Goal: Task Accomplishment & Management: Manage account settings

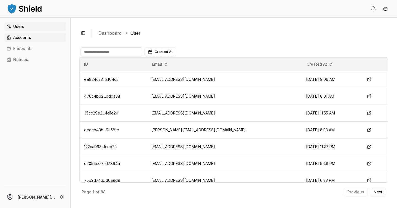
click at [27, 41] on link "Accounts" at bounding box center [35, 37] width 62 height 9
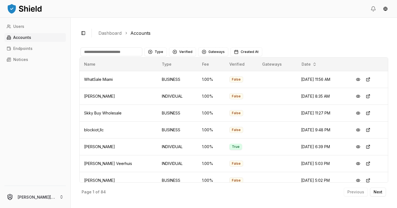
click at [99, 49] on input at bounding box center [112, 51] width 62 height 9
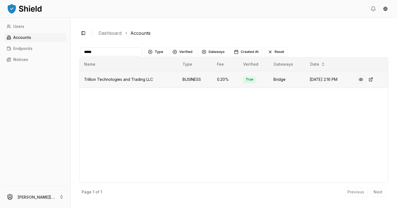
type input "*****"
click at [365, 78] on button at bounding box center [361, 80] width 10 height 10
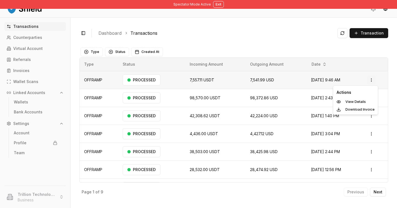
click at [372, 78] on html "Spectator Mode Active Exit Transactions Counterparties Virtual Account Referral…" at bounding box center [198, 104] width 397 height 208
click at [292, 61] on html "Spectator Mode Active Exit Transactions Counterparties Virtual Account Referral…" at bounding box center [198, 104] width 397 height 208
click at [31, 27] on p "Transactions" at bounding box center [25, 27] width 25 height 4
click at [211, 3] on div "Spectator Mode Active Exit" at bounding box center [198, 4] width 397 height 9
click at [215, 4] on button "Exit" at bounding box center [218, 4] width 11 height 7
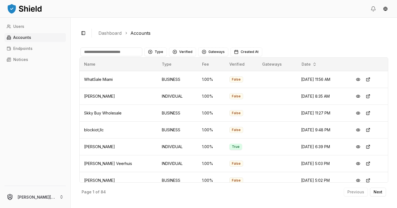
click at [118, 52] on input at bounding box center [112, 51] width 62 height 9
click at [51, 195] on html "Users Accounts Endpoints Notices luis@getshield.xyz Toggle Sidebar Dashboard Ac…" at bounding box center [198, 104] width 397 height 208
click at [27, 158] on p "Accounts" at bounding box center [35, 159] width 59 height 6
click at [27, 159] on p "Accounts" at bounding box center [35, 159] width 59 height 6
click at [26, 82] on html "Users Accounts Endpoints Notices luis@getshield.xyz Toggle Sidebar Dashboard Ac…" at bounding box center [198, 104] width 397 height 208
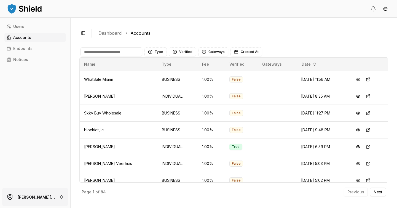
click at [54, 201] on html "Users Accounts Endpoints Notices luis@getshield.xyz Toggle Sidebar Dashboard Ac…" at bounding box center [198, 104] width 397 height 208
click at [30, 28] on html "Users Accounts Endpoints Notices luis@getshield.xyz Toggle Sidebar Dashboard Ac…" at bounding box center [198, 104] width 397 height 208
click at [28, 28] on link "Users" at bounding box center [35, 26] width 62 height 9
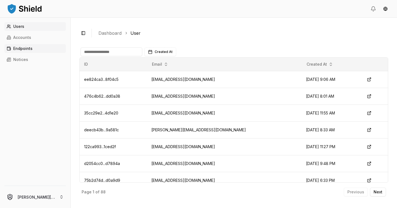
click at [25, 53] on link "Endpoints" at bounding box center [35, 48] width 62 height 9
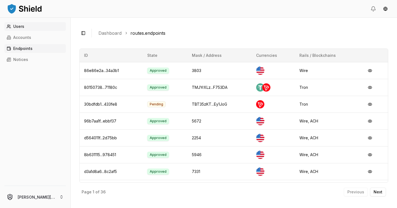
click at [25, 29] on link "Users" at bounding box center [35, 26] width 62 height 9
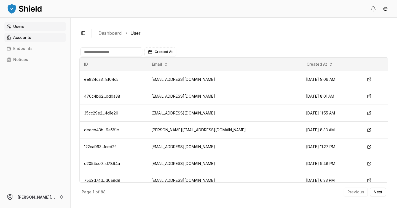
click at [28, 36] on p "Accounts" at bounding box center [22, 38] width 18 height 4
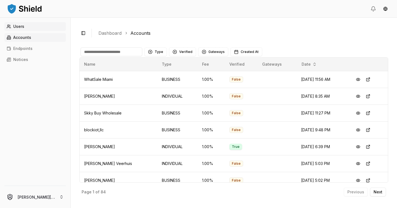
click at [26, 28] on link "Users" at bounding box center [35, 26] width 62 height 9
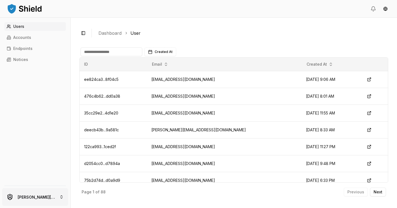
click at [48, 199] on html "Users Accounts Endpoints Notices [PERSON_NAME][EMAIL_ADDRESS][DOMAIN_NAME] Togg…" at bounding box center [198, 104] width 397 height 208
click at [64, 104] on html "Users Accounts Endpoints Notices luis@getshield.xyz Toggle Sidebar Dashboard Us…" at bounding box center [198, 104] width 397 height 208
click at [387, 8] on html "Users Accounts Endpoints Notices [PERSON_NAME][EMAIL_ADDRESS][DOMAIN_NAME] Togg…" at bounding box center [198, 104] width 397 height 208
click at [379, 30] on div "Español" at bounding box center [375, 29] width 41 height 9
click at [60, 195] on html "Users Accounts Endpoints Noticias luis@getshield.xyz Toggle Sidebar Dashboard U…" at bounding box center [198, 104] width 397 height 208
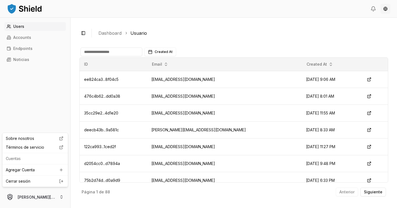
click at [387, 8] on html "Users Accounts Endpoints Noticias luis@getshield.xyz Toggle Sidebar Dashboard U…" at bounding box center [198, 104] width 397 height 208
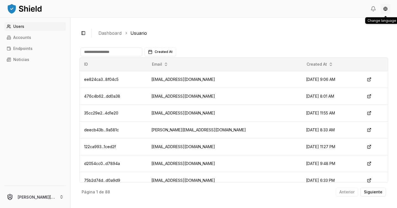
click at [385, 10] on html "Users Accounts Endpoints Noticias luis@getshield.xyz Toggle Sidebar Dashboard U…" at bounding box center [198, 104] width 397 height 208
click at [379, 22] on div "English" at bounding box center [375, 20] width 41 height 9
click at [52, 194] on html "Users Accounts Endpoints Notices [PERSON_NAME][EMAIL_ADDRESS][DOMAIN_NAME] Togg…" at bounding box center [198, 104] width 397 height 208
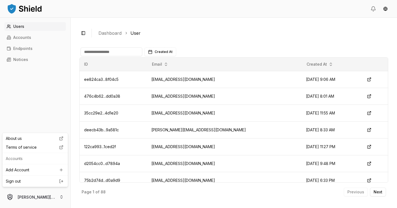
click at [43, 183] on link "Sign out" at bounding box center [35, 182] width 59 height 6
click at [41, 197] on html "Users Accounts Endpoints Notices [PERSON_NAME][EMAIL_ADDRESS][DOMAIN_NAME] Togg…" at bounding box center [198, 104] width 397 height 208
click at [52, 84] on html "Users Accounts Endpoints Notices luis@getshield.xyz Toggle Sidebar Dashboard Us…" at bounding box center [198, 104] width 397 height 208
click at [34, 38] on link "Accounts" at bounding box center [35, 37] width 62 height 9
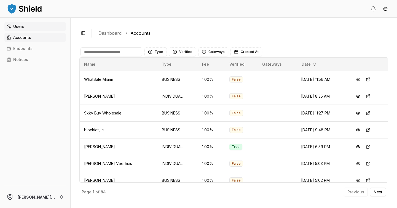
click at [29, 25] on link "Users" at bounding box center [35, 26] width 62 height 9
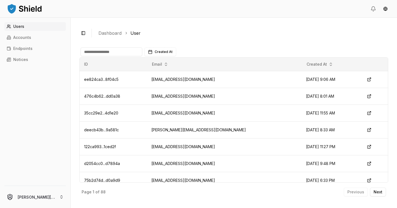
click at [31, 7] on img at bounding box center [25, 8] width 36 height 11
click at [18, 8] on img at bounding box center [25, 8] width 36 height 11
click at [29, 194] on html "Users Accounts Endpoints Notices [PERSON_NAME][EMAIL_ADDRESS][DOMAIN_NAME] Togg…" at bounding box center [198, 104] width 397 height 208
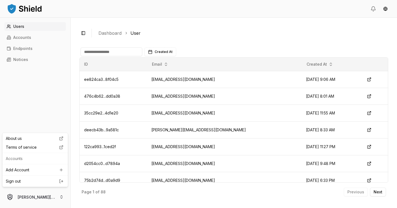
click at [26, 159] on p "Accounts" at bounding box center [35, 159] width 59 height 6
click at [22, 38] on html "Users Accounts Endpoints Notices [PERSON_NAME][EMAIL_ADDRESS][DOMAIN_NAME] Togg…" at bounding box center [198, 104] width 397 height 208
click at [117, 52] on input at bounding box center [112, 51] width 62 height 9
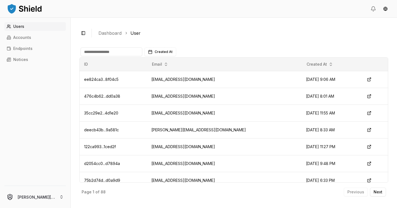
type input "**********"
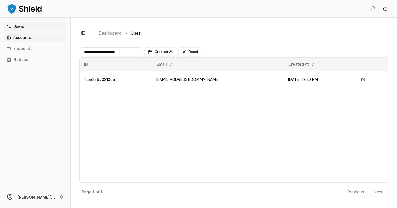
click at [46, 37] on link "Accounts" at bounding box center [35, 37] width 62 height 9
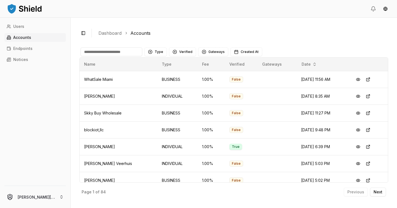
click at [122, 56] on input at bounding box center [112, 51] width 62 height 9
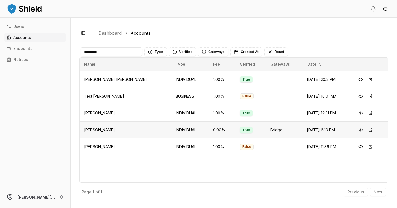
type input "*********"
click at [118, 133] on td "[PERSON_NAME]" at bounding box center [126, 129] width 92 height 17
click at [359, 129] on button at bounding box center [361, 130] width 10 height 10
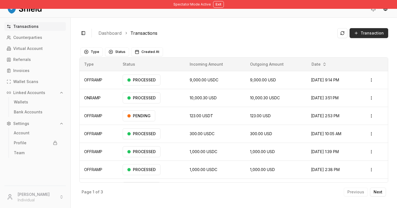
click at [372, 36] on span "Transaction" at bounding box center [372, 33] width 23 height 6
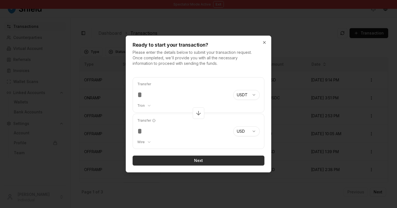
type input "***"
click at [234, 158] on button "Next" at bounding box center [199, 161] width 132 height 10
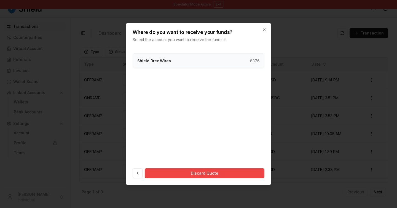
click at [223, 60] on div "Shield Brex Wires 8376" at bounding box center [199, 61] width 132 height 15
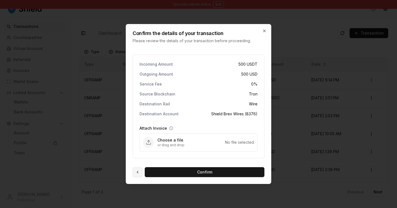
click at [136, 172] on button at bounding box center [138, 172] width 10 height 10
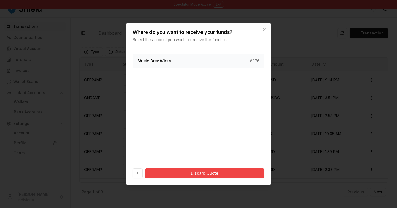
click at [195, 58] on div "Shield Brex Wires 8376" at bounding box center [199, 61] width 132 height 15
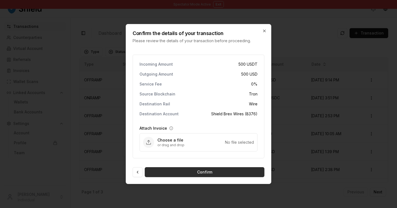
click at [214, 169] on button "Confirm" at bounding box center [205, 172] width 120 height 10
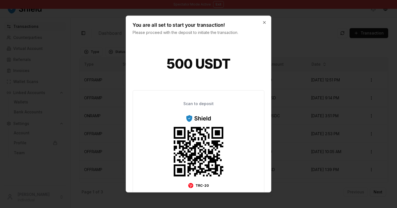
scroll to position [76, 0]
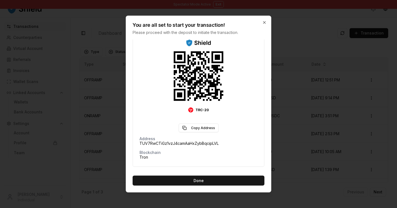
click at [265, 20] on div "You are all set to start your transaction! Please proceed with the deposit to i…" at bounding box center [198, 25] width 145 height 19
click at [265, 24] on icon "button" at bounding box center [264, 22] width 4 height 4
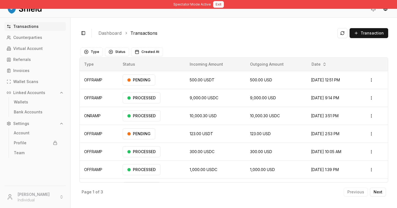
click at [214, 1] on button "Exit" at bounding box center [218, 4] width 11 height 7
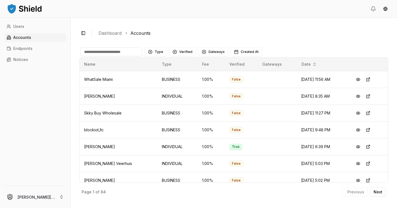
click at [103, 52] on input at bounding box center [112, 51] width 62 height 9
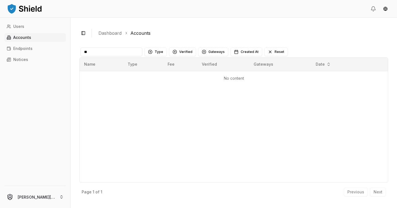
type input "*"
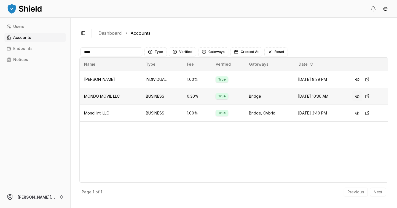
type input "****"
click at [361, 98] on button at bounding box center [358, 96] width 10 height 10
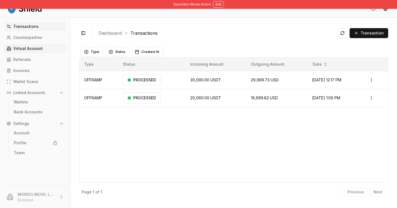
click at [43, 49] on link "Virtual Account" at bounding box center [35, 48] width 62 height 9
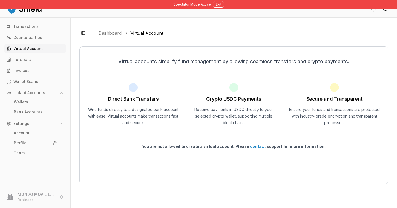
click at [39, 194] on li "MONDO MOVIL LLC Business" at bounding box center [35, 197] width 66 height 18
click at [219, 4] on button "Exit" at bounding box center [218, 4] width 11 height 7
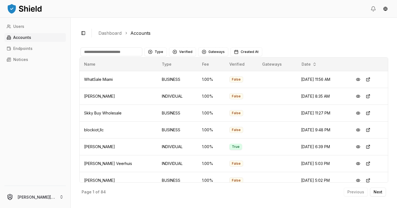
click at [104, 50] on input at bounding box center [112, 51] width 62 height 9
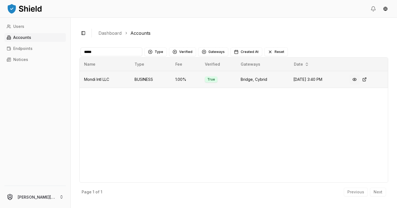
type input "*****"
click at [358, 79] on button at bounding box center [355, 80] width 10 height 10
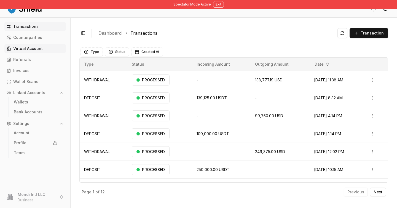
click at [39, 45] on link "Virtual Account" at bounding box center [35, 48] width 62 height 9
click at [53, 51] on link "Virtual Account" at bounding box center [35, 48] width 62 height 9
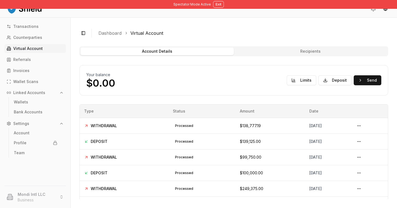
click at [31, 52] on link "Virtual Account" at bounding box center [35, 48] width 62 height 9
click at [313, 56] on div "Account Details Recipients" at bounding box center [233, 51] width 309 height 10
click at [313, 53] on button "Recipients" at bounding box center [310, 51] width 153 height 8
click at [305, 51] on button "Recipients" at bounding box center [310, 51] width 153 height 8
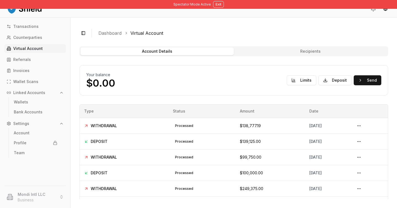
click at [304, 51] on button "Recipients" at bounding box center [310, 51] width 153 height 8
click at [292, 49] on button "Recipients" at bounding box center [310, 51] width 153 height 8
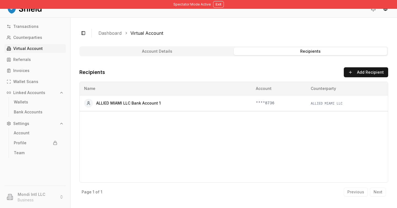
click at [292, 49] on button "Recipients" at bounding box center [310, 51] width 153 height 8
click at [173, 50] on button "Account Details" at bounding box center [157, 51] width 153 height 8
click at [178, 53] on button "Account Details" at bounding box center [157, 51] width 153 height 8
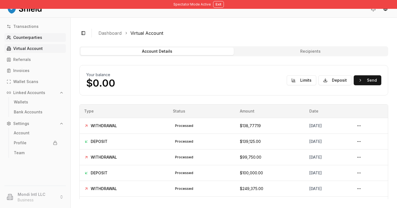
click at [36, 38] on p "Counterparties" at bounding box center [27, 38] width 29 height 4
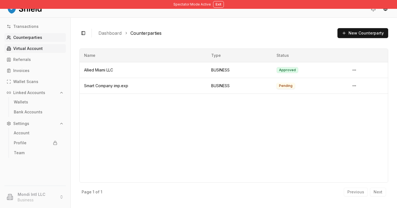
click at [34, 47] on p "Virtual Account" at bounding box center [28, 49] width 30 height 4
click at [34, 59] on link "Referrals" at bounding box center [35, 59] width 62 height 9
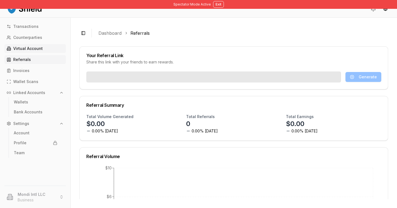
click at [42, 49] on p "Virtual Account" at bounding box center [28, 49] width 30 height 4
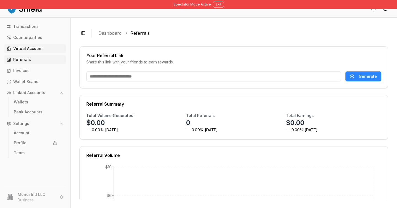
click at [39, 49] on p "Virtual Account" at bounding box center [28, 49] width 30 height 4
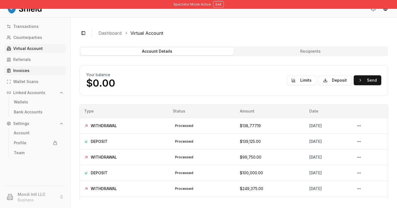
click at [41, 66] on link "Invoices" at bounding box center [35, 70] width 62 height 9
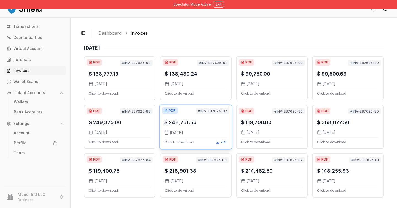
scroll to position [6, 0]
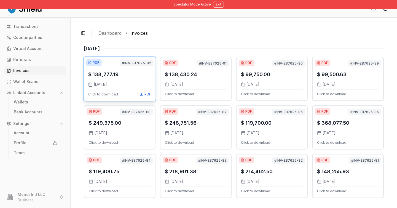
click at [129, 90] on div "Click to download PDF" at bounding box center [119, 93] width 63 height 7
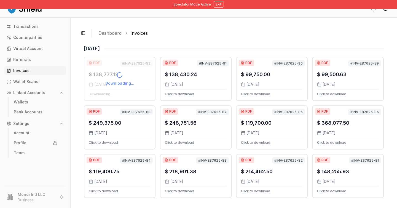
scroll to position [0, 0]
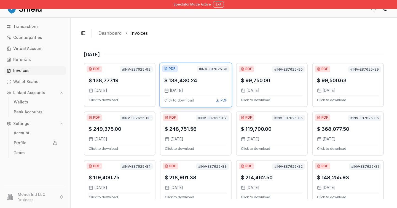
click at [194, 96] on div "Click to download PDF" at bounding box center [195, 99] width 63 height 7
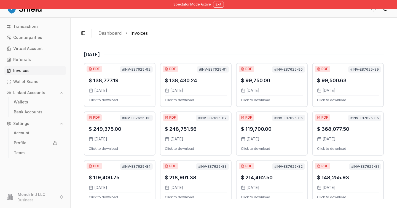
drag, startPoint x: 77, startPoint y: 21, endPoint x: 392, endPoint y: 198, distance: 361.3
click at [36, 28] on p "Transactions" at bounding box center [25, 27] width 25 height 4
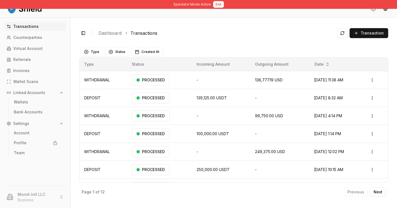
click at [218, 6] on button "Exit" at bounding box center [218, 4] width 11 height 7
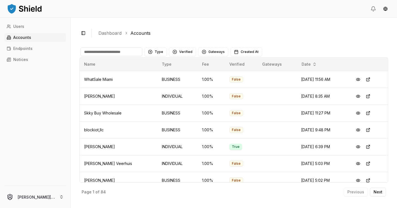
click at [102, 53] on input at bounding box center [112, 51] width 62 height 9
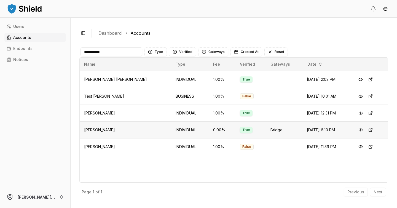
type input "**********"
click at [247, 131] on td "True" at bounding box center [251, 129] width 31 height 17
click at [363, 129] on button at bounding box center [361, 130] width 10 height 10
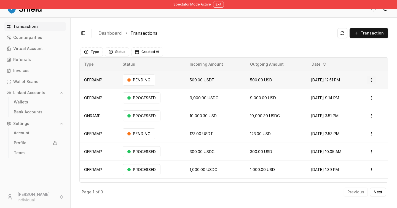
click at [375, 81] on html "Spectator Mode Active Exit Transactions Counterparties Virtual Account Referral…" at bounding box center [198, 104] width 397 height 208
click at [364, 108] on p "Delete" at bounding box center [360, 109] width 11 height 3
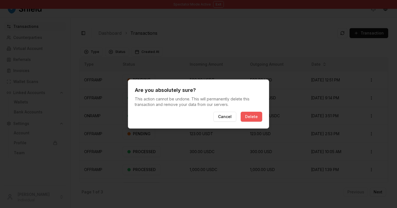
click at [259, 116] on button "Delete" at bounding box center [252, 117] width 22 height 10
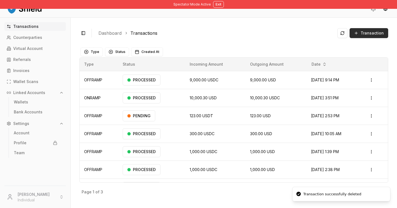
click at [363, 34] on span "Transaction" at bounding box center [372, 33] width 23 height 6
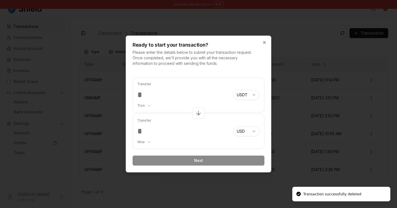
click at [188, 97] on input "number" at bounding box center [183, 95] width 92 height 10
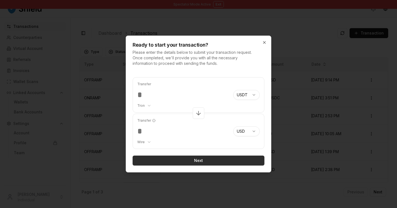
type input "***"
click at [201, 161] on button "Next" at bounding box center [199, 161] width 132 height 10
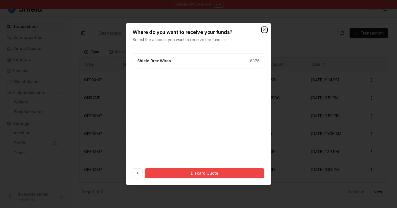
click at [264, 29] on icon "button" at bounding box center [264, 30] width 4 height 4
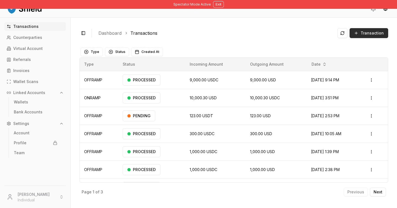
click at [374, 34] on span "Transaction" at bounding box center [372, 33] width 23 height 6
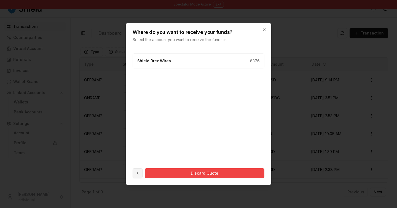
click at [137, 173] on button at bounding box center [138, 173] width 10 height 10
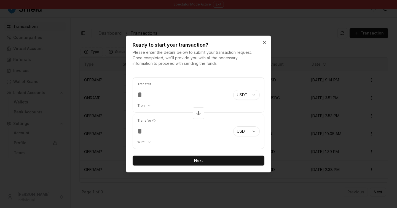
click at [151, 141] on body "Spectator Mode Active Exit Transactions Counterparties Virtual Account Referral…" at bounding box center [198, 104] width 397 height 208
click at [150, 142] on body "Spectator Mode Active Exit Transactions Counterparties Virtual Account Referral…" at bounding box center [198, 104] width 397 height 208
click at [149, 105] on body "Spectator Mode Active Exit Transactions Counterparties Virtual Account Referral…" at bounding box center [198, 104] width 397 height 208
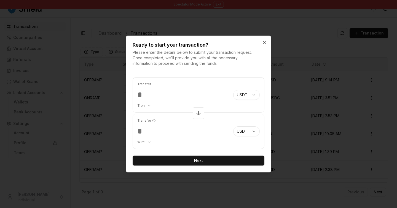
click at [201, 60] on body "Spectator Mode Active Exit Transactions Counterparties Virtual Account Referral…" at bounding box center [198, 104] width 397 height 208
